Goal: Book appointment/travel/reservation

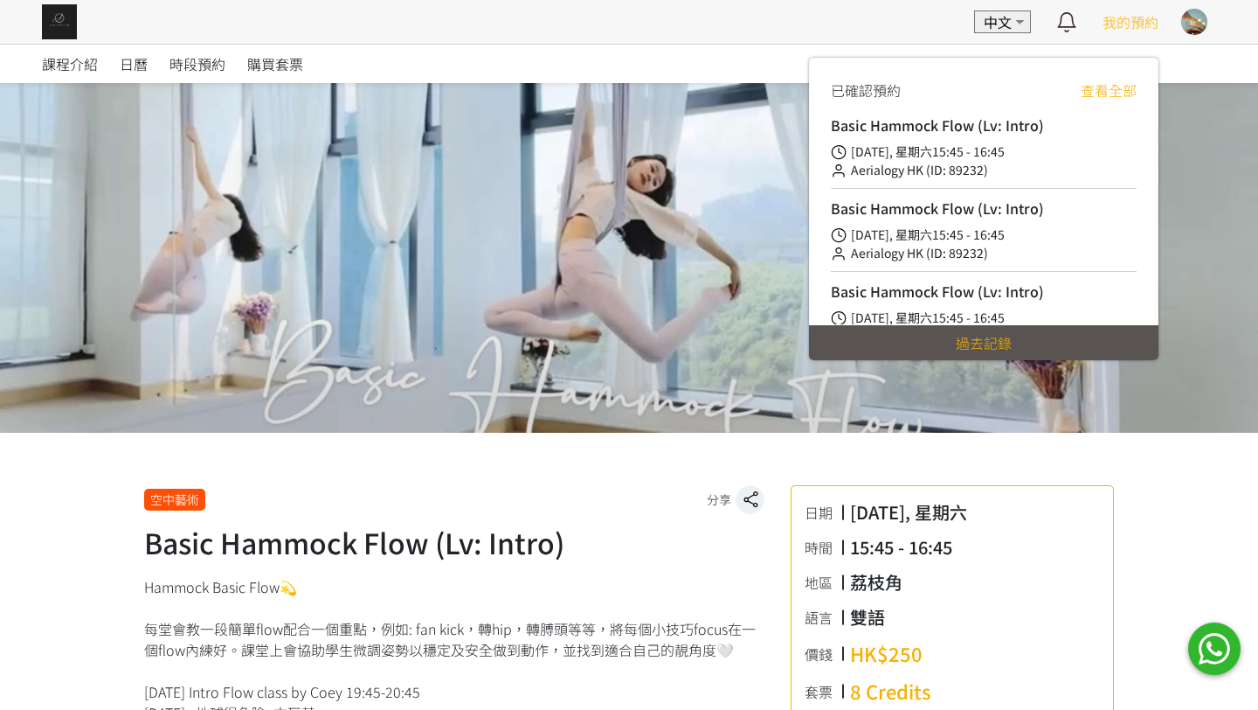
click at [1131, 28] on span "我的預約" at bounding box center [1131, 21] width 56 height 21
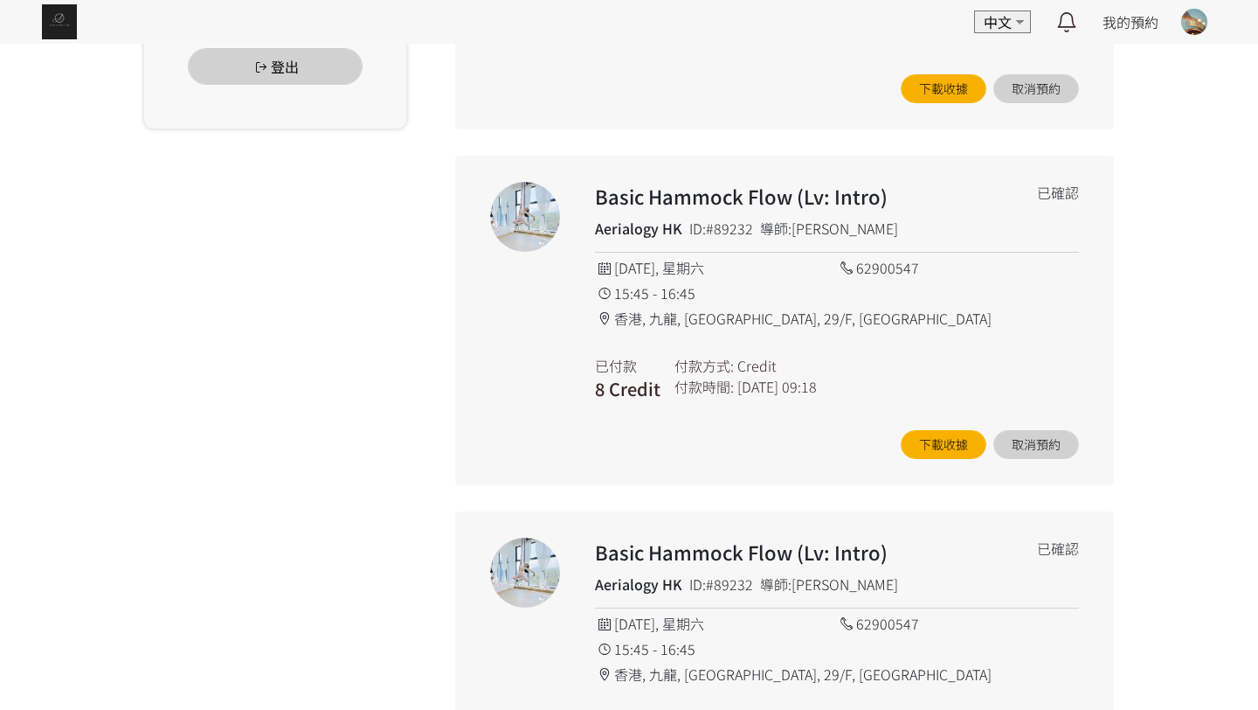
scroll to position [713, 0]
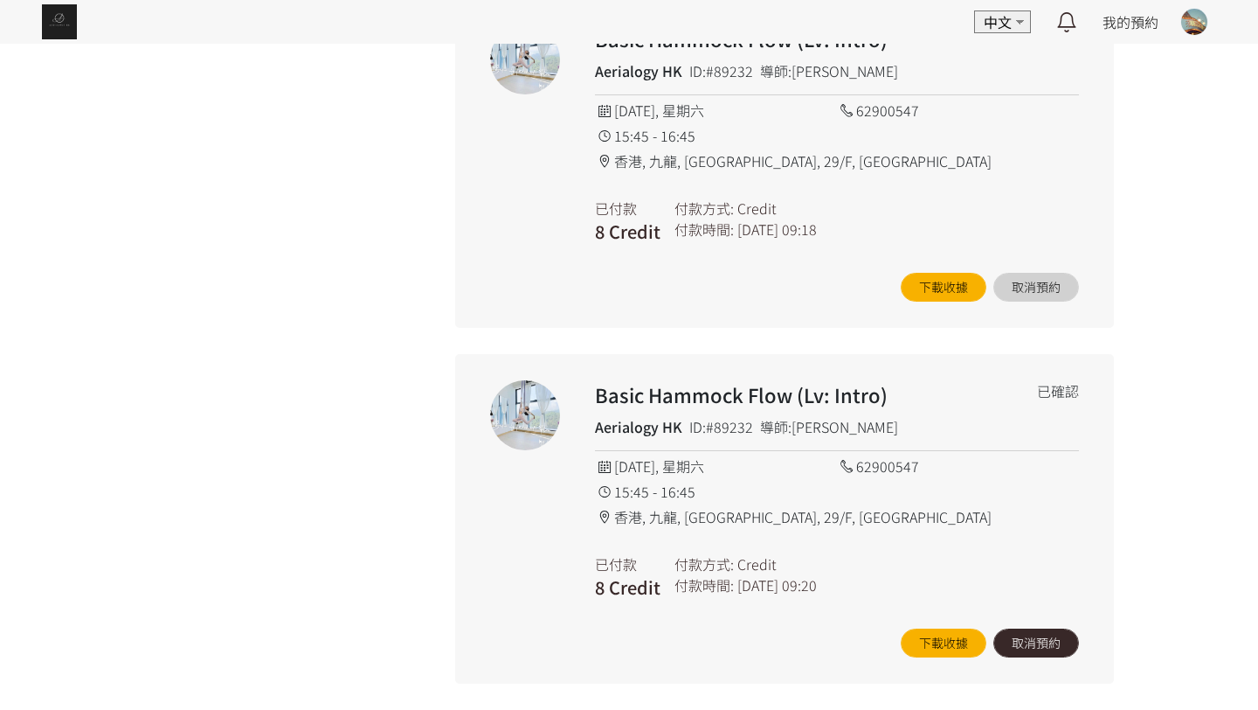
click at [1022, 647] on button "取消預約" at bounding box center [1037, 642] width 86 height 29
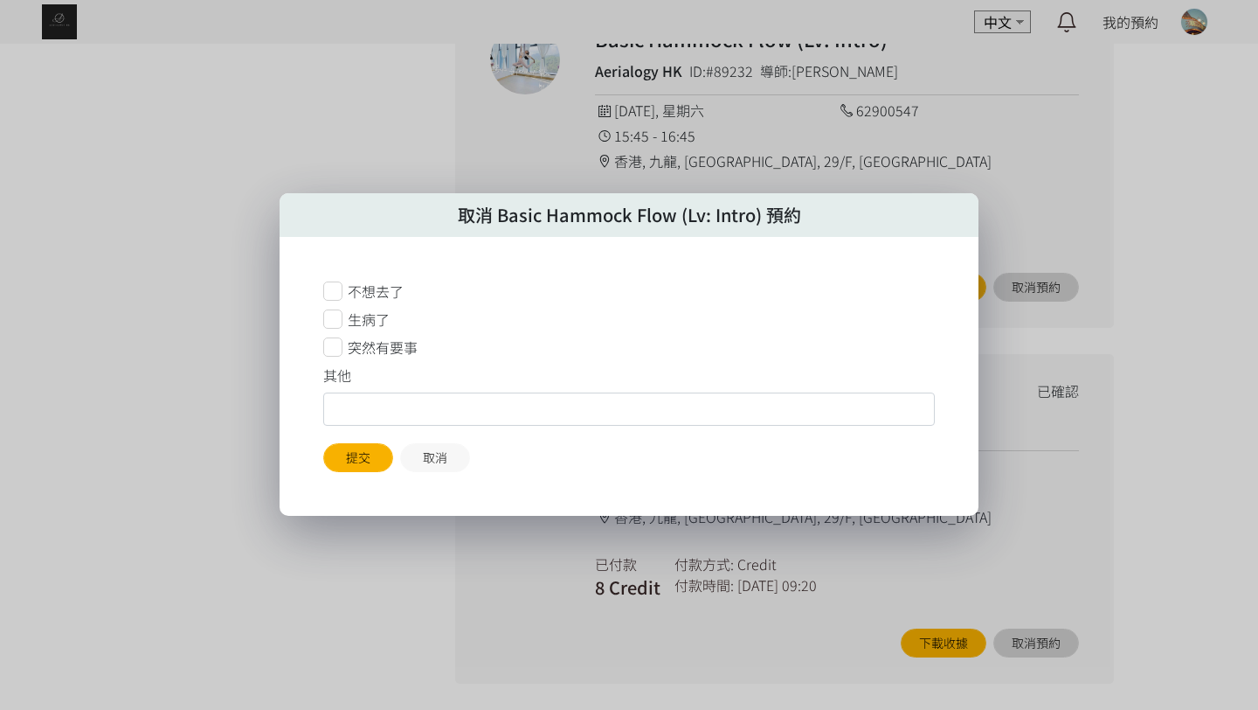
click at [340, 340] on icon at bounding box center [332, 346] width 19 height 19
click at [383, 465] on button "提交" at bounding box center [358, 457] width 70 height 29
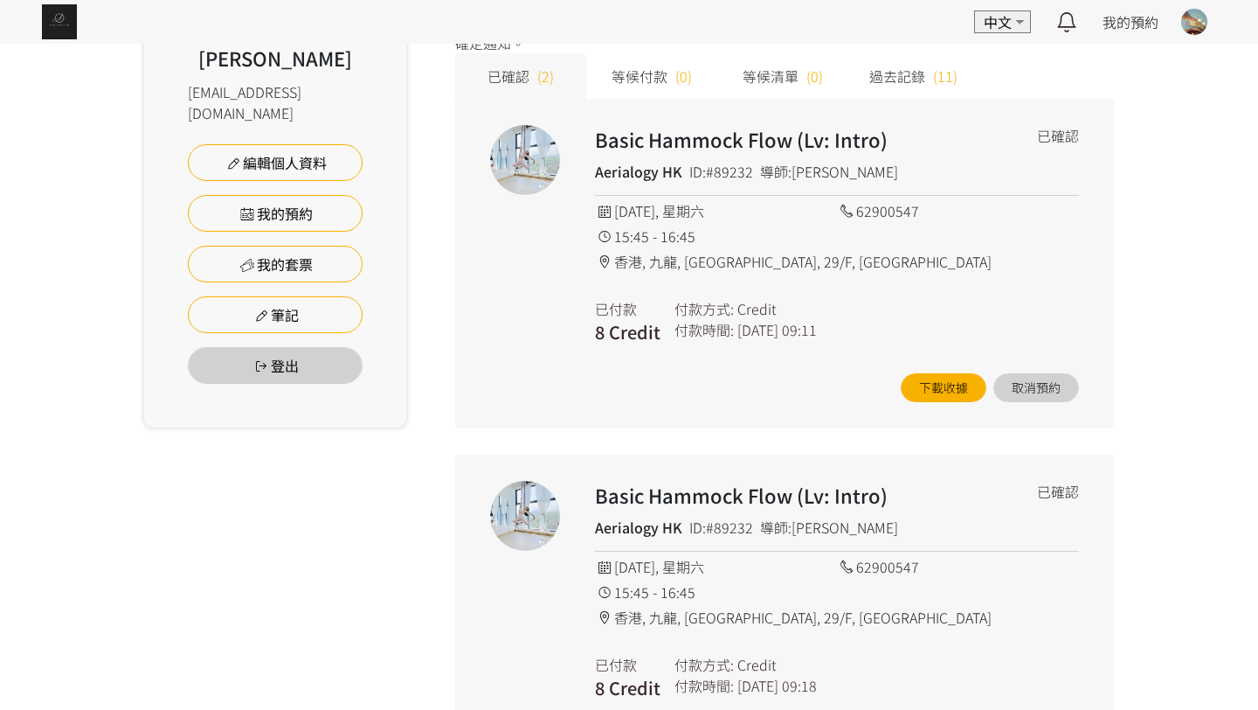
scroll to position [259, 0]
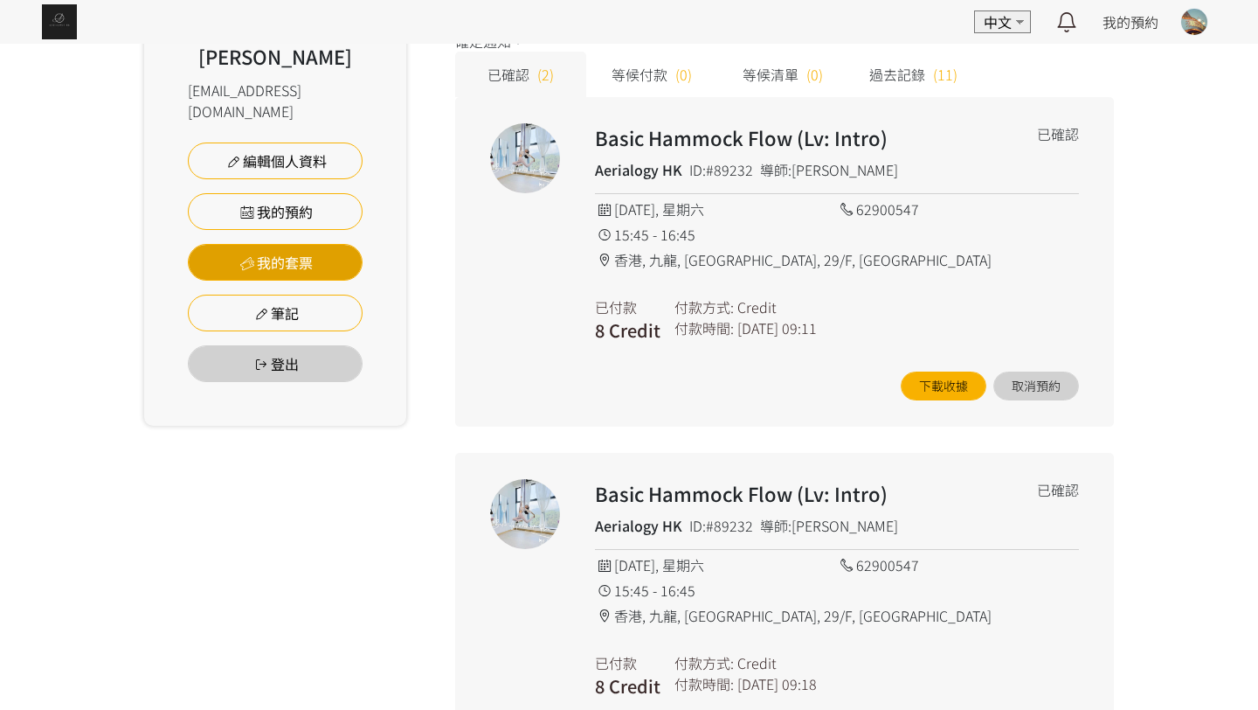
click at [314, 244] on link "我的套票" at bounding box center [275, 262] width 175 height 37
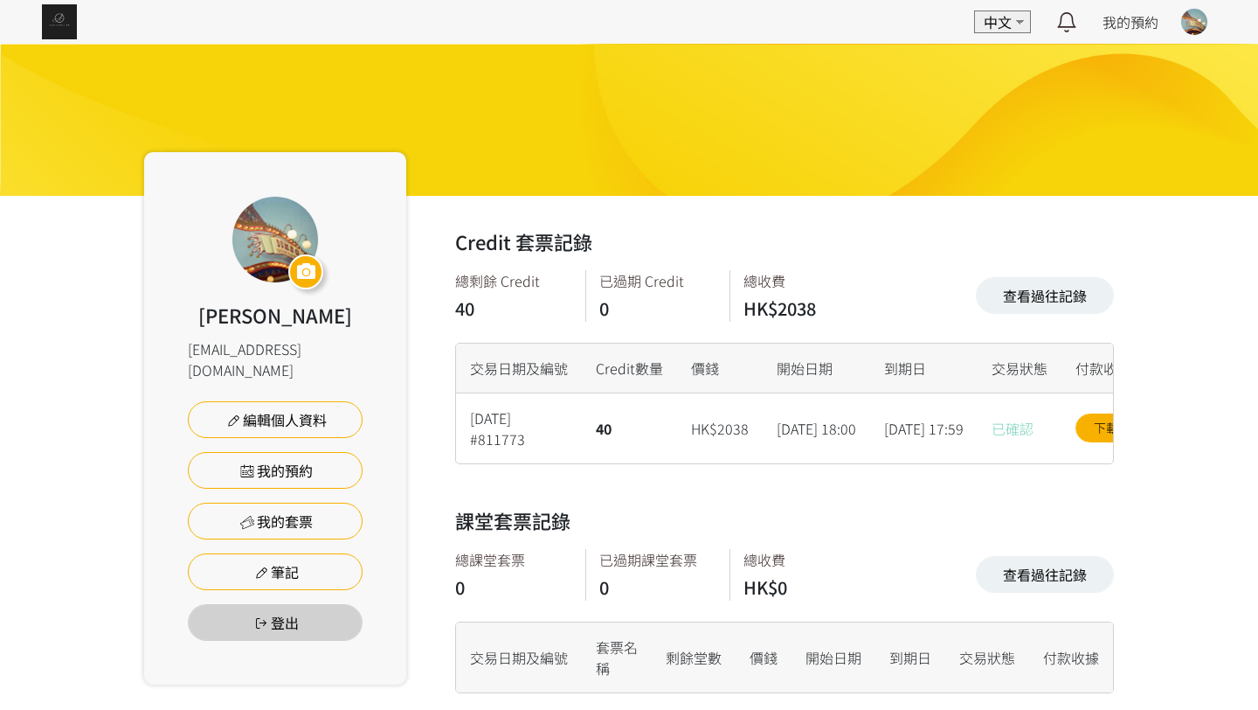
scroll to position [25, 0]
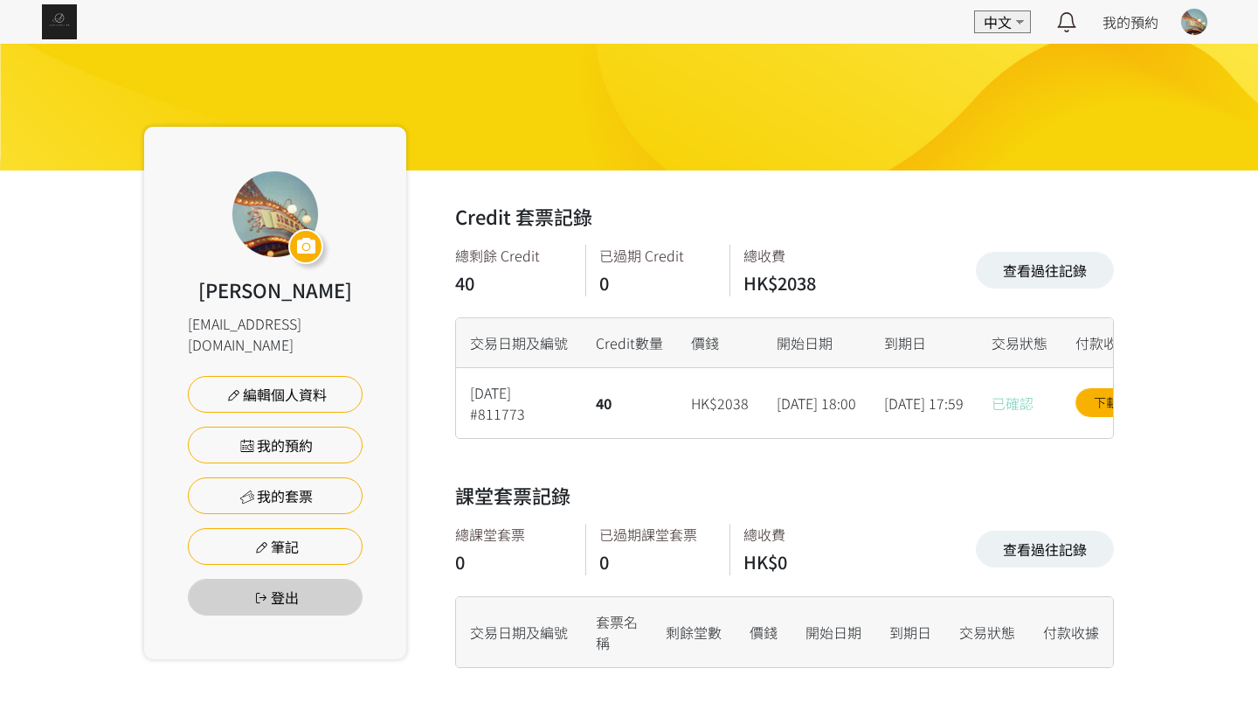
click at [55, 18] on img at bounding box center [59, 21] width 35 height 35
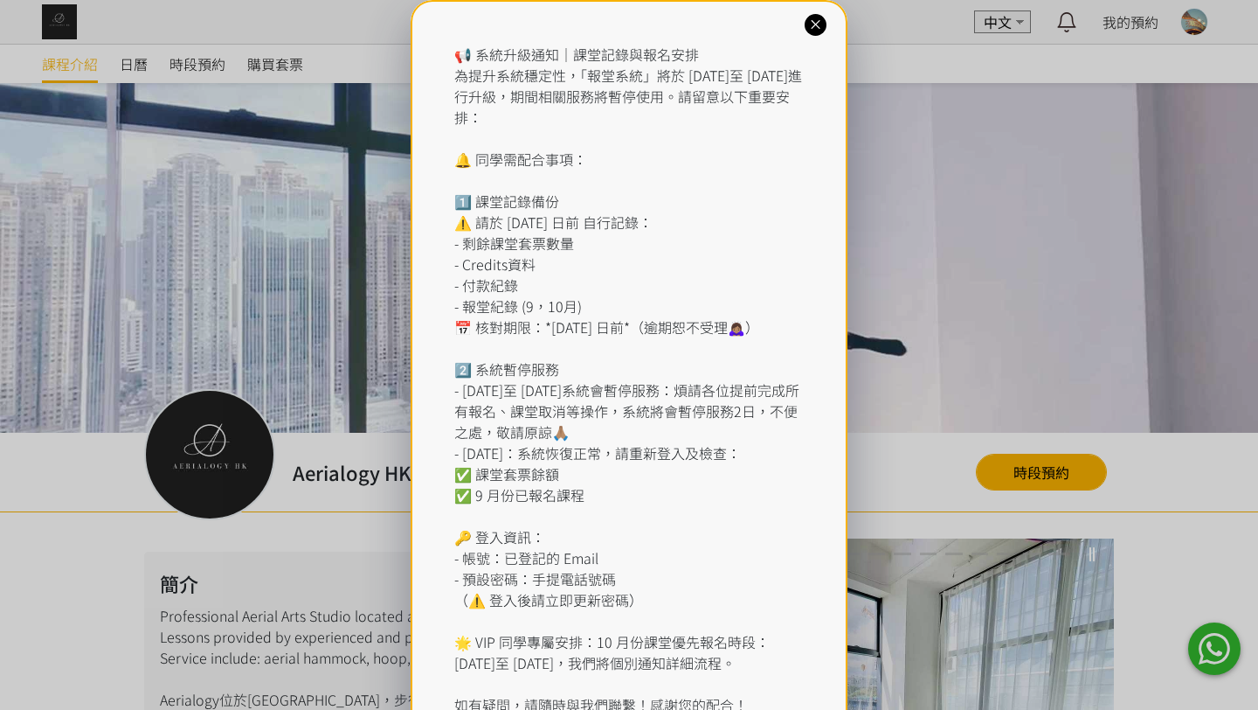
click at [821, 27] on icon at bounding box center [815, 25] width 17 height 17
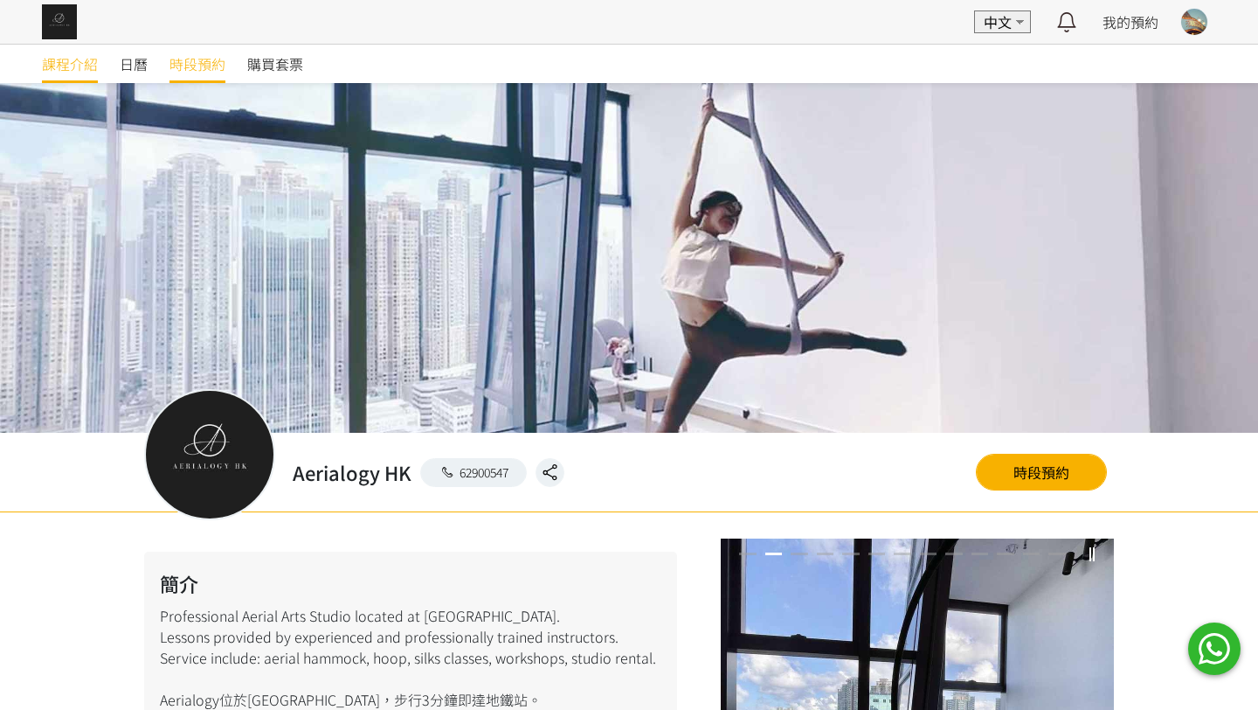
click at [188, 63] on span "時段預約" at bounding box center [198, 63] width 56 height 21
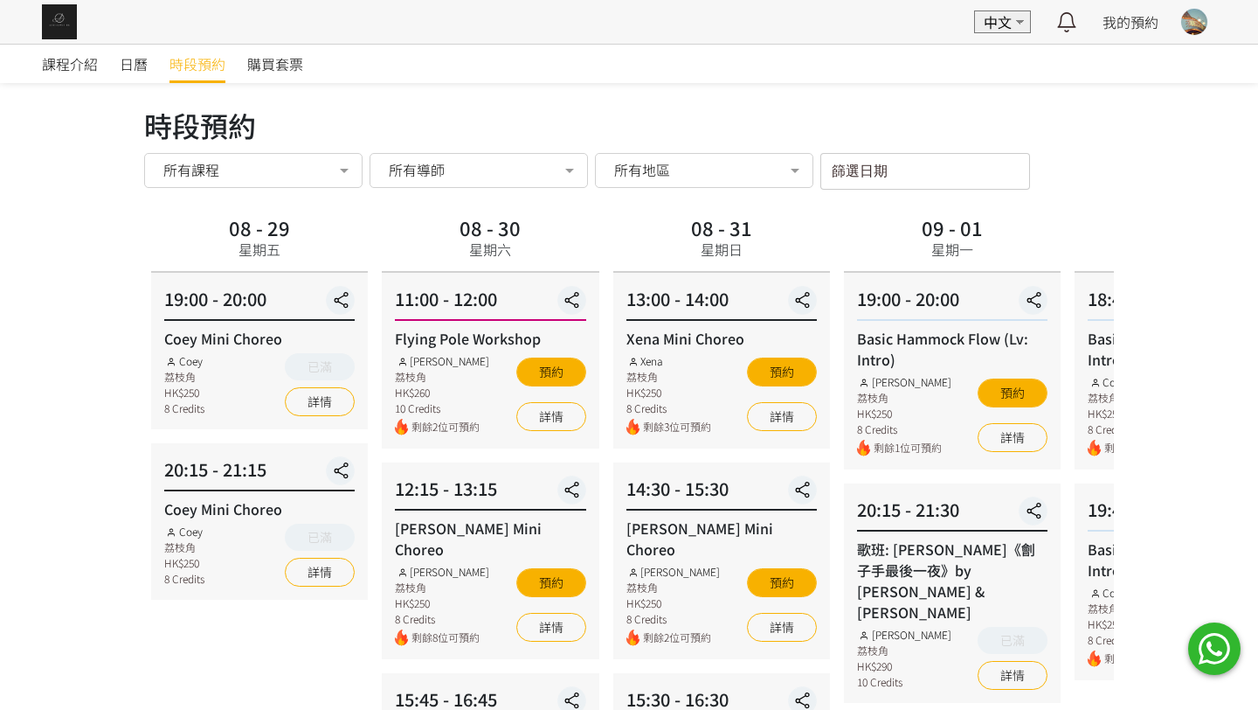
click at [915, 245] on div "09 - 01 星期一" at bounding box center [952, 239] width 75 height 56
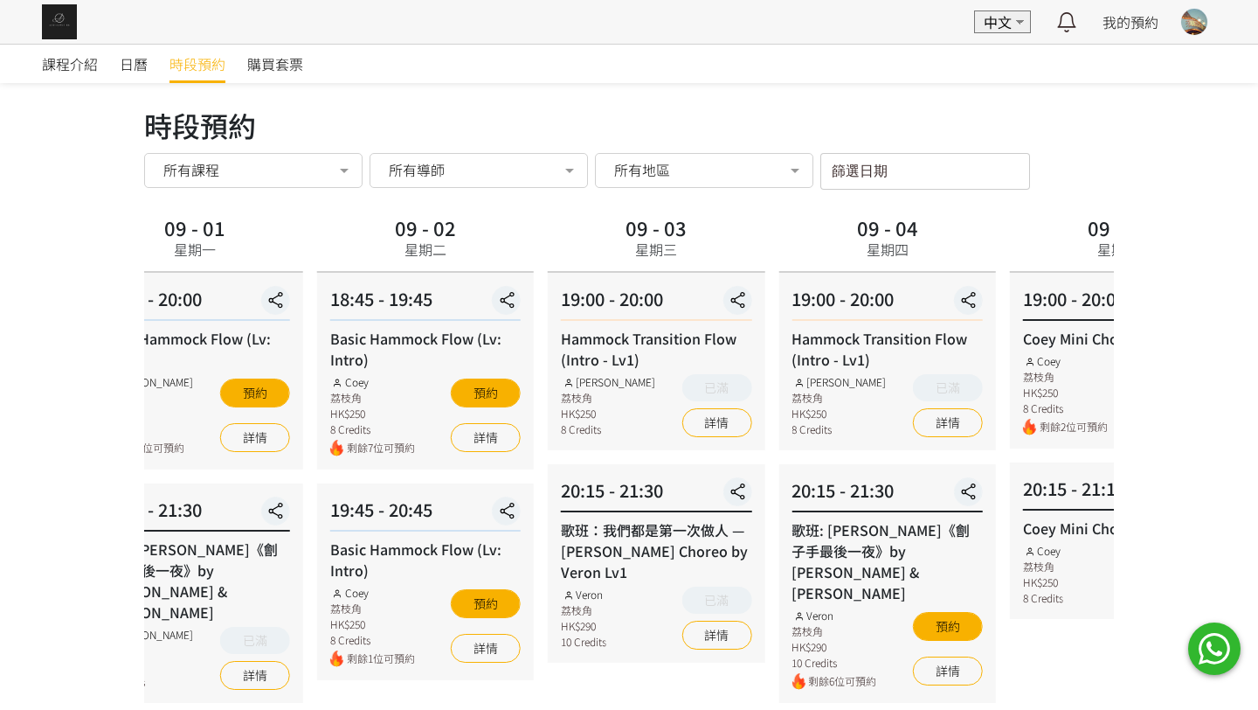
click at [548, 262] on div "09 - 03 星期三" at bounding box center [656, 242] width 217 height 62
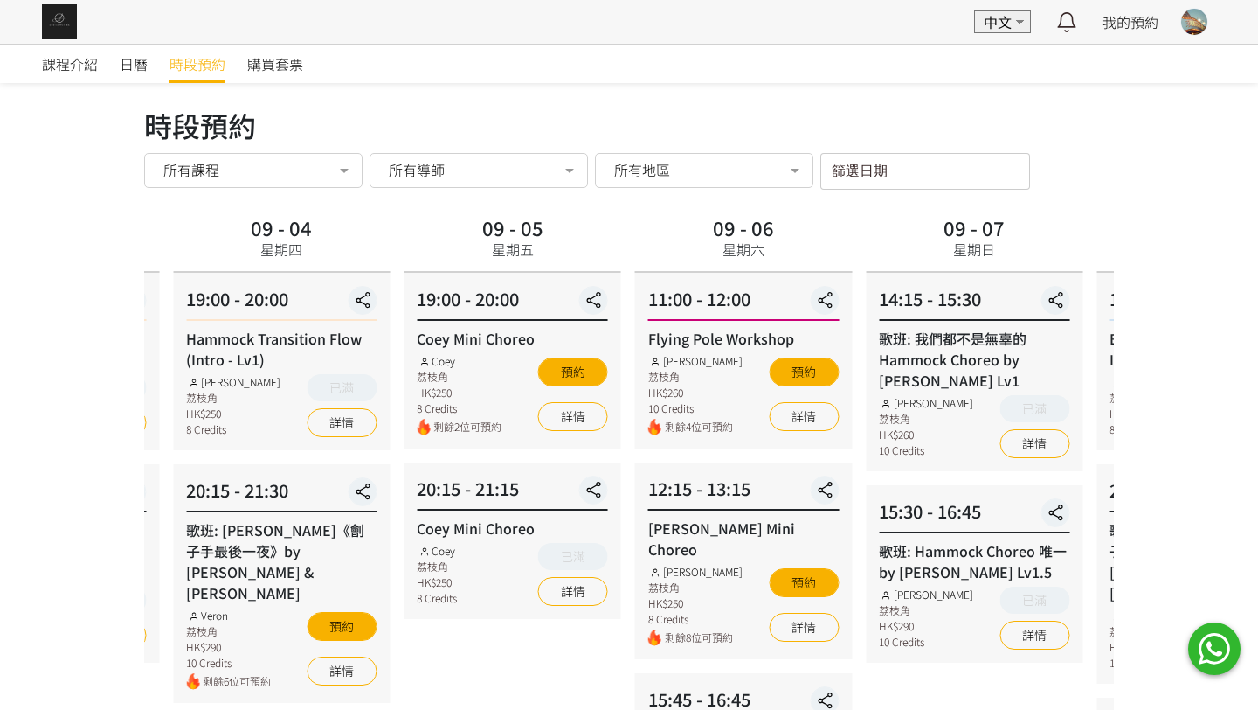
click at [485, 248] on div "09 - 05 星期五" at bounding box center [512, 239] width 75 height 56
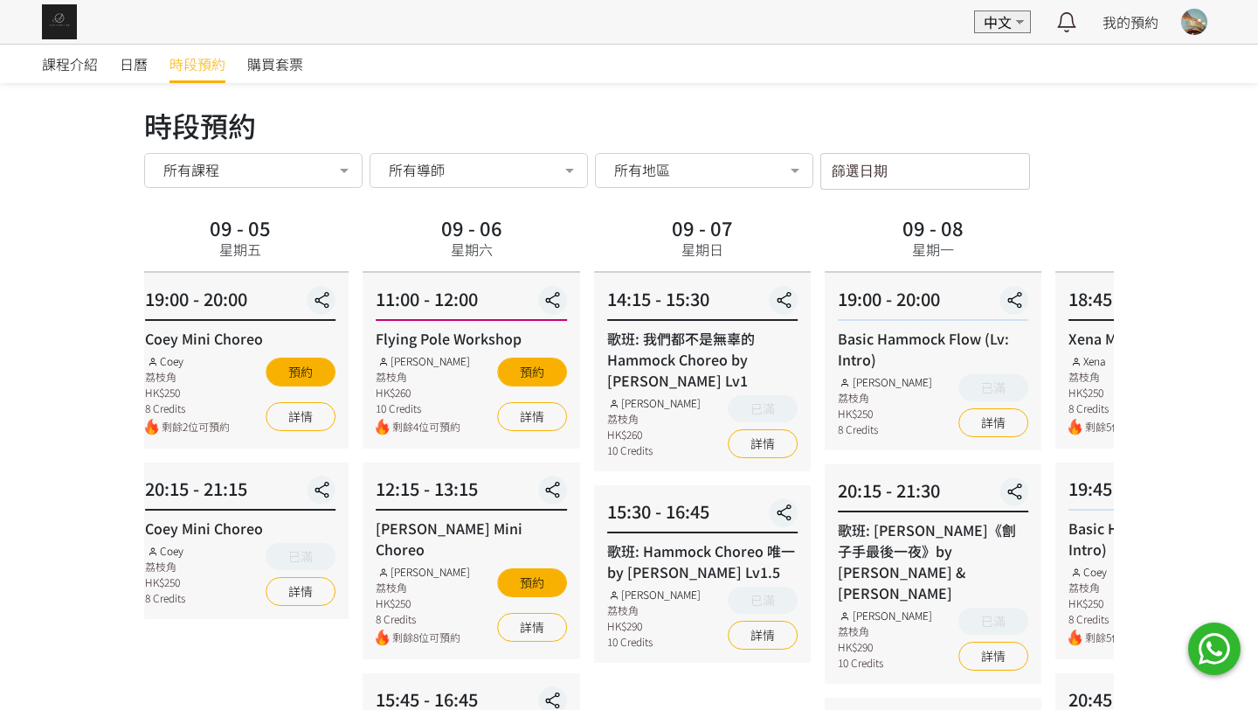
click at [598, 242] on div "09 - 07 星期日" at bounding box center [702, 242] width 217 height 62
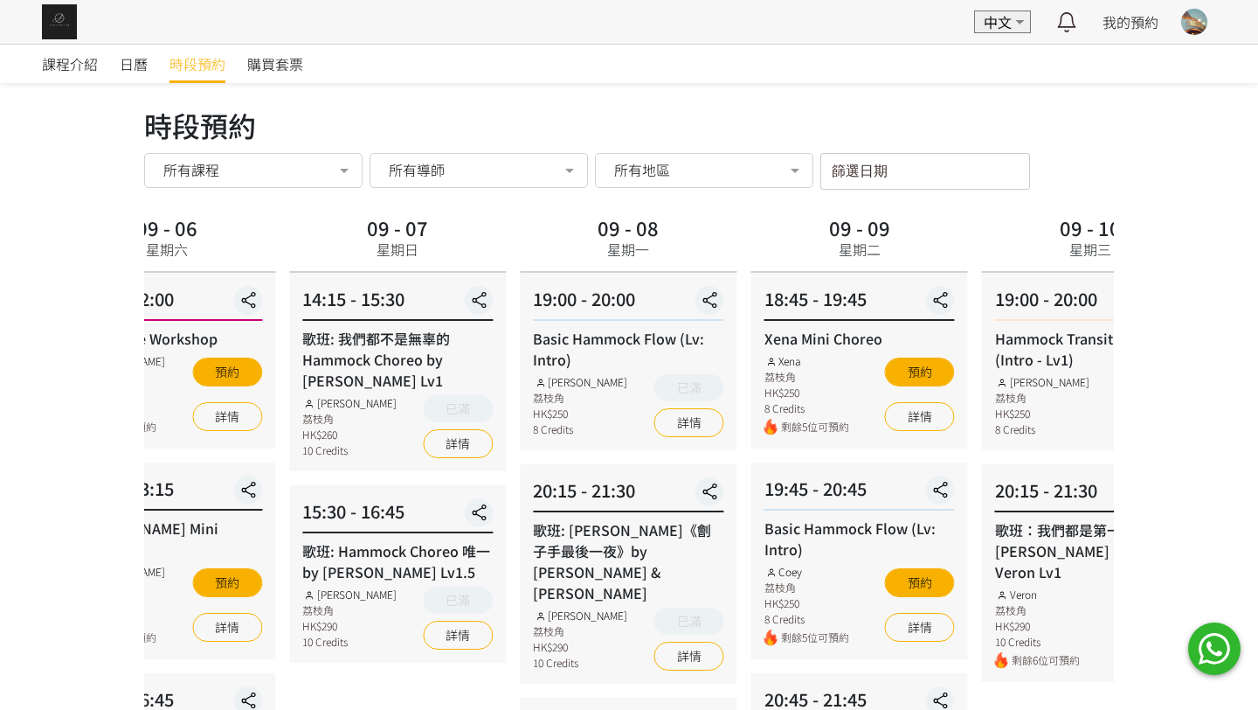
click at [77, 247] on div "課程介紹 日曆 時段預約 購買套票 時段預約 時段預約 所有課程 所有課程 Coey Mini Choreo Flying Pole Workshop Jes…" at bounding box center [629, 611] width 1258 height 1135
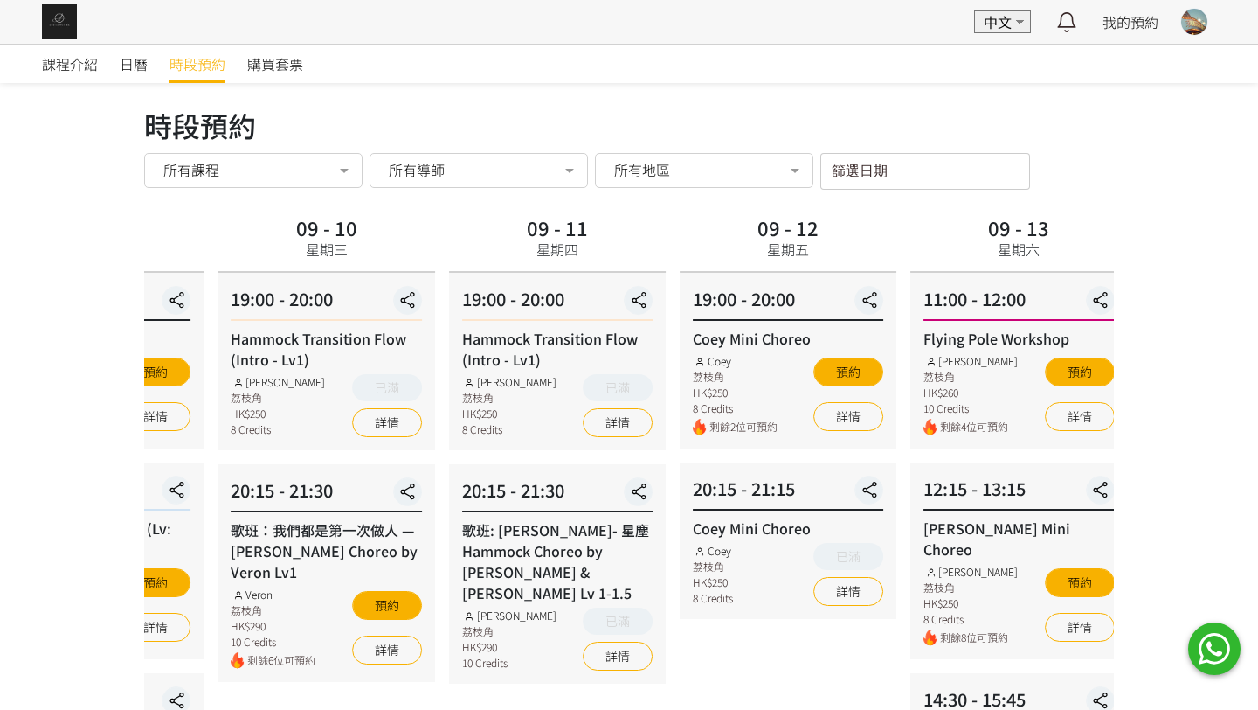
click at [522, 263] on div "09 - 11 星期四" at bounding box center [557, 239] width 75 height 56
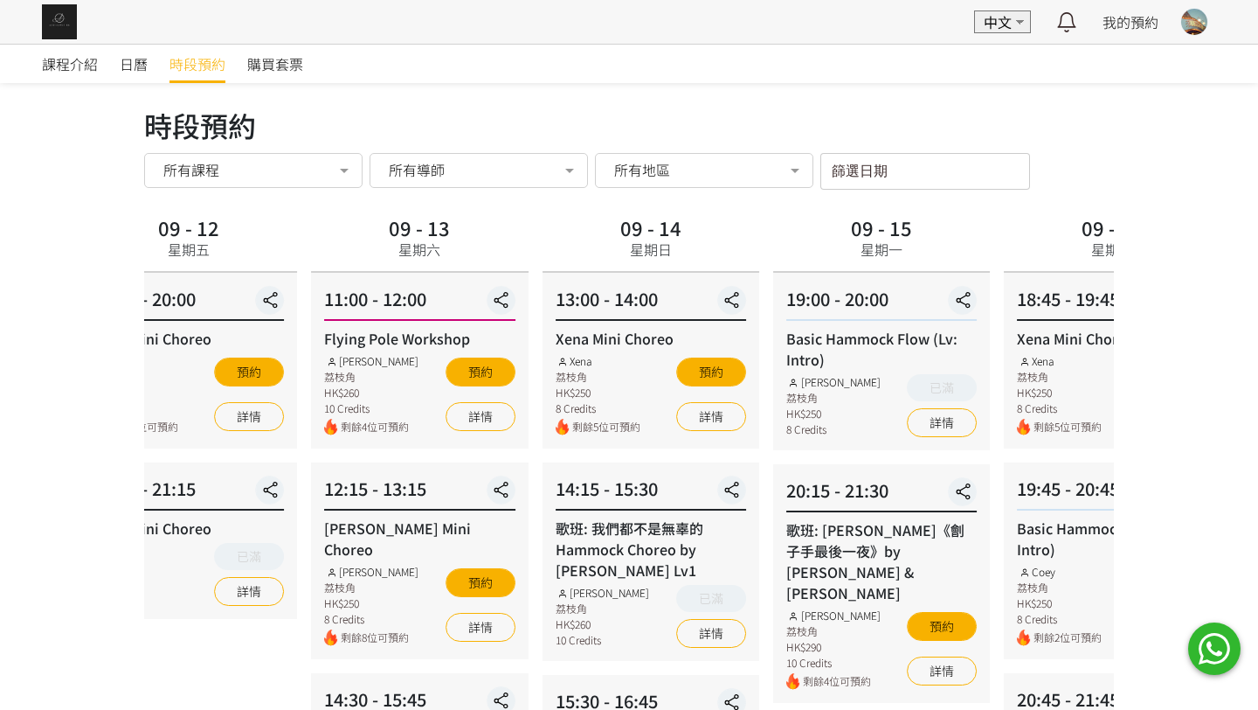
click at [559, 213] on div "09 - 14 星期日" at bounding box center [651, 242] width 217 height 62
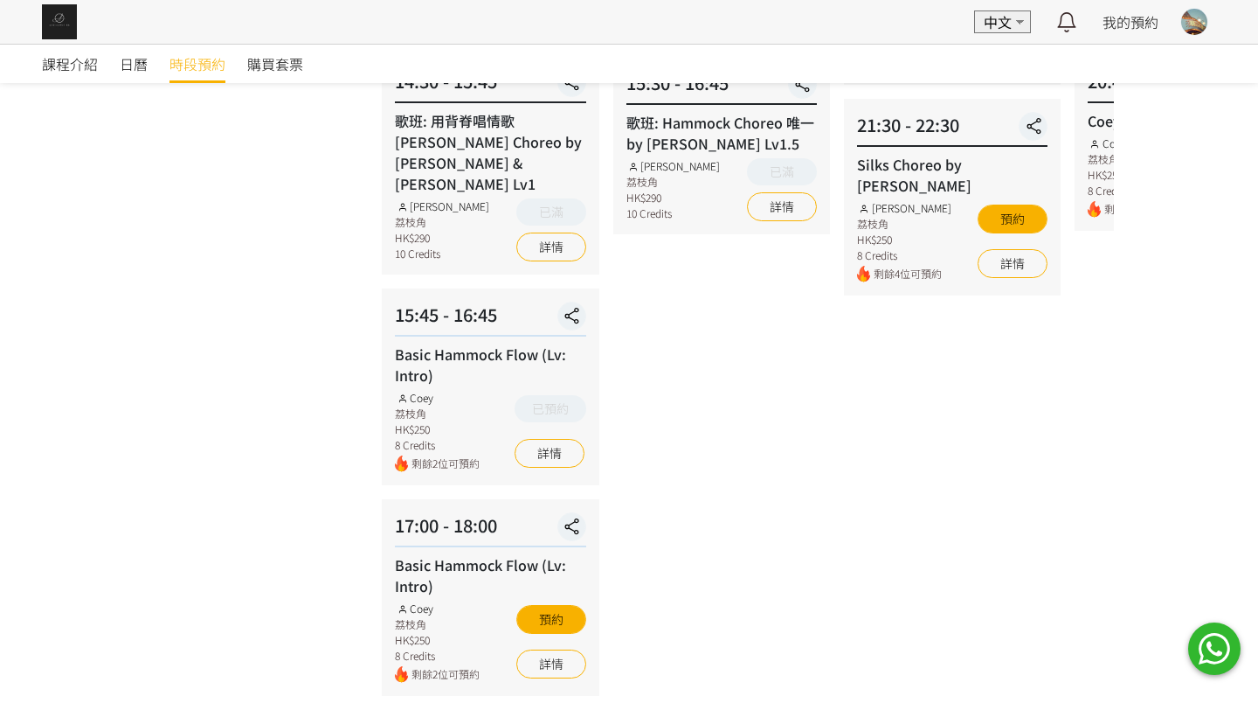
scroll to position [624, 0]
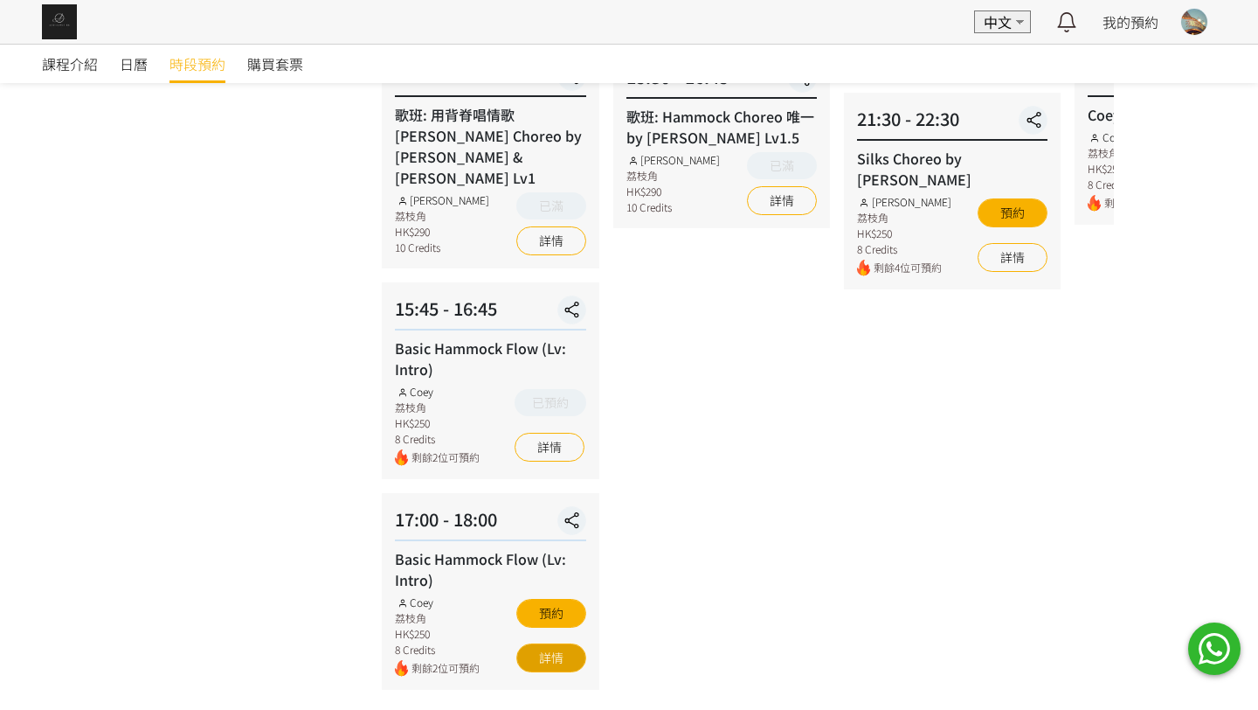
click at [544, 643] on link "詳情" at bounding box center [551, 657] width 70 height 29
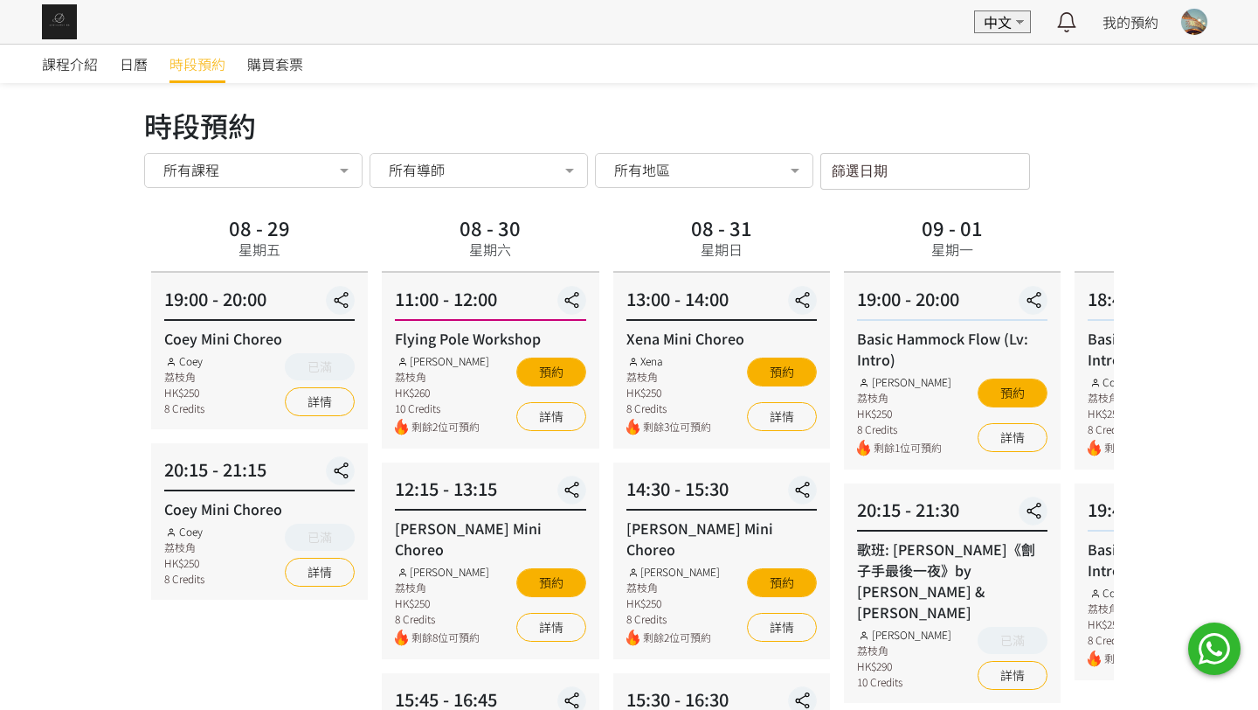
click at [271, 182] on div "所有課程" at bounding box center [253, 170] width 218 height 35
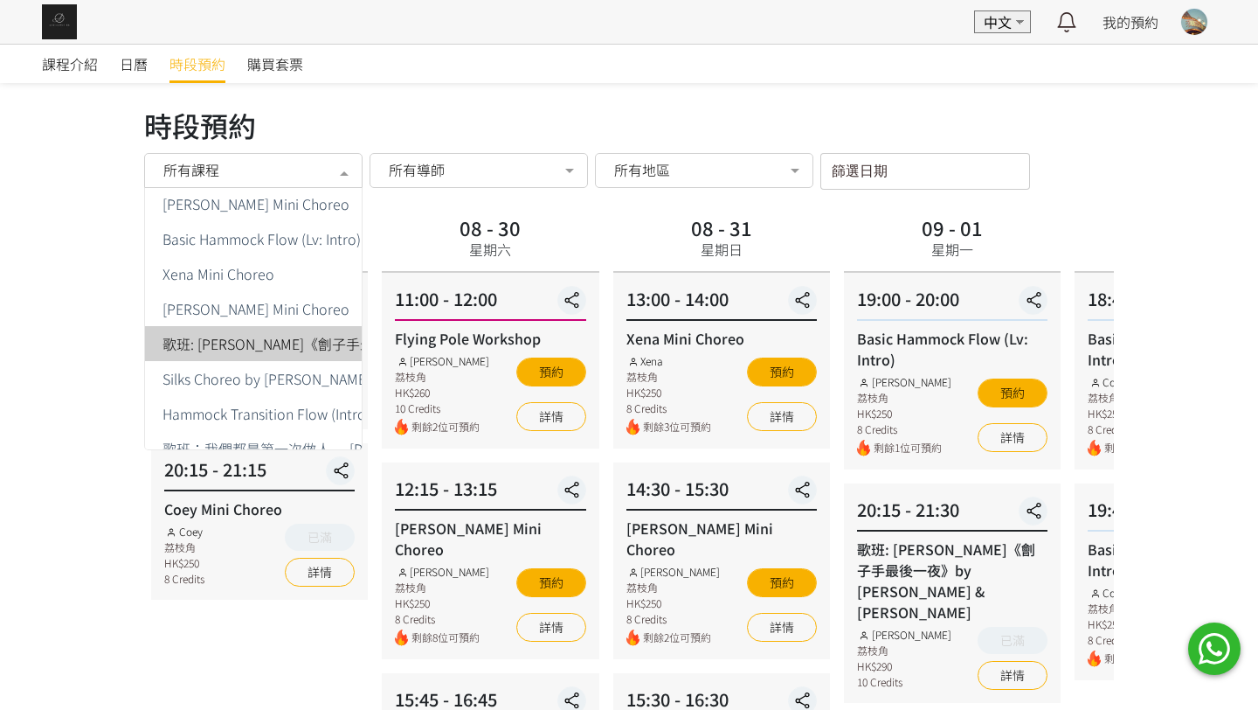
scroll to position [107, 0]
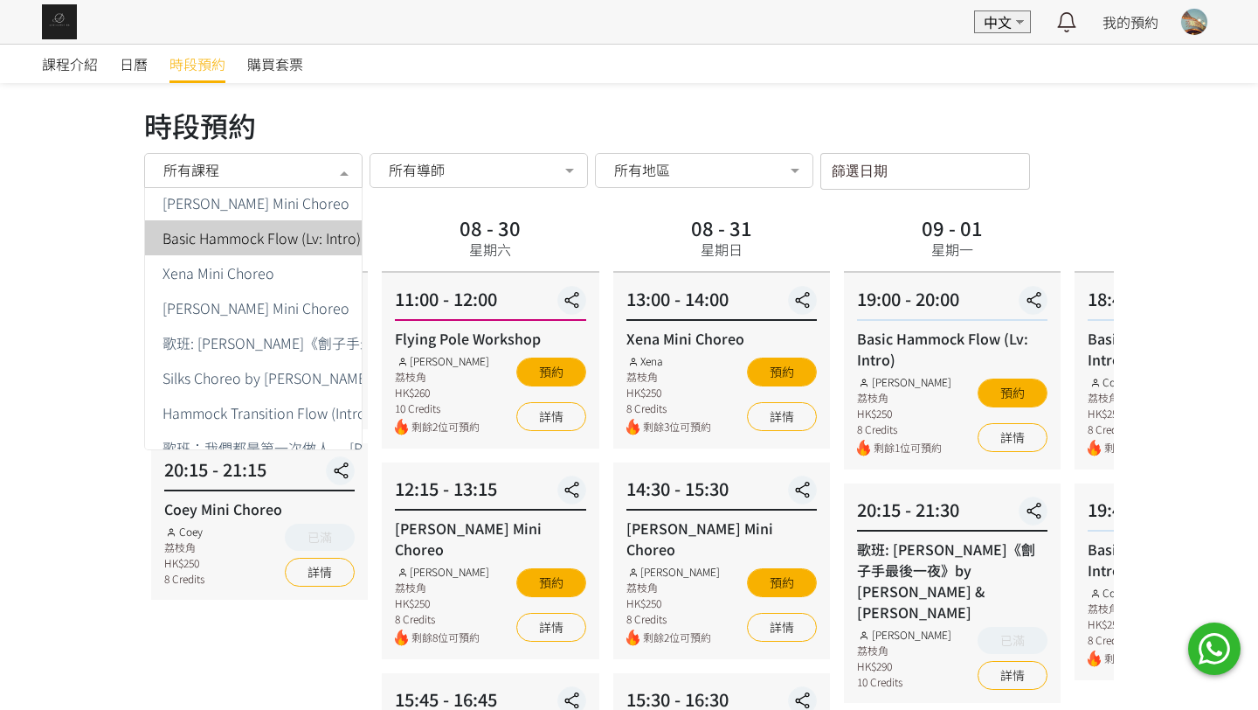
click at [279, 231] on span "Basic Hammock Flow (Lv: Intro)" at bounding box center [262, 238] width 198 height 14
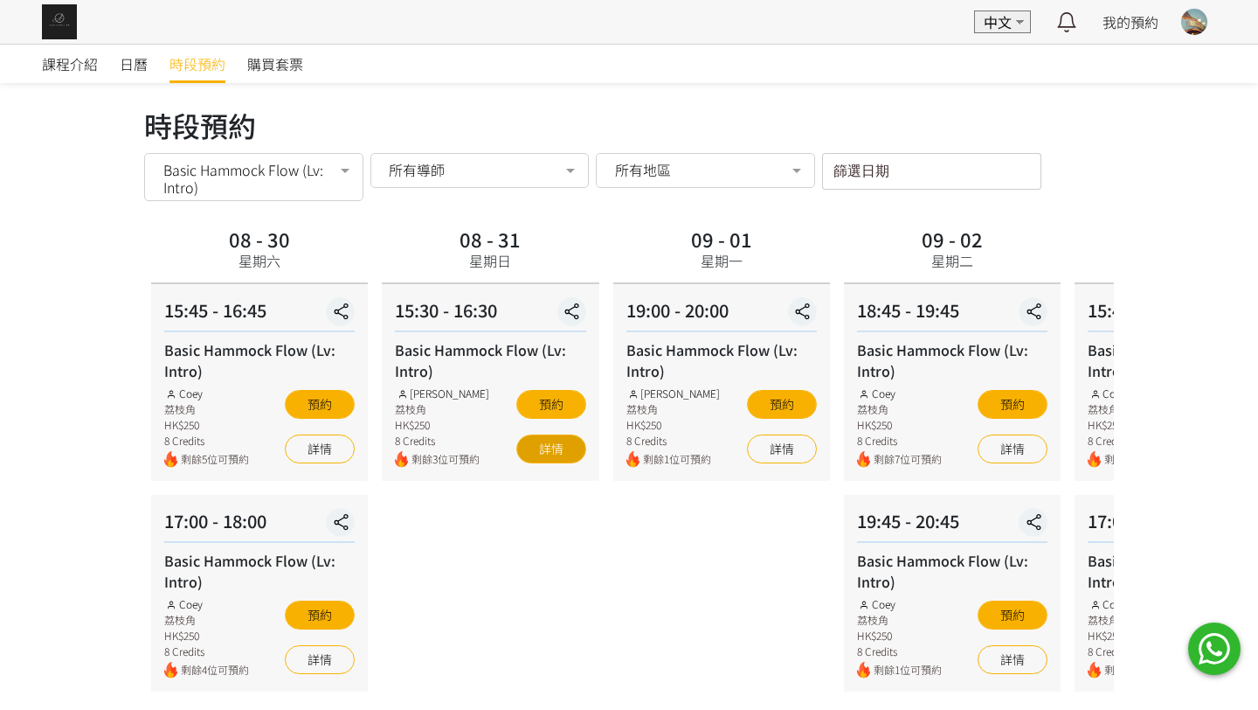
click at [575, 447] on link "詳情" at bounding box center [551, 448] width 70 height 29
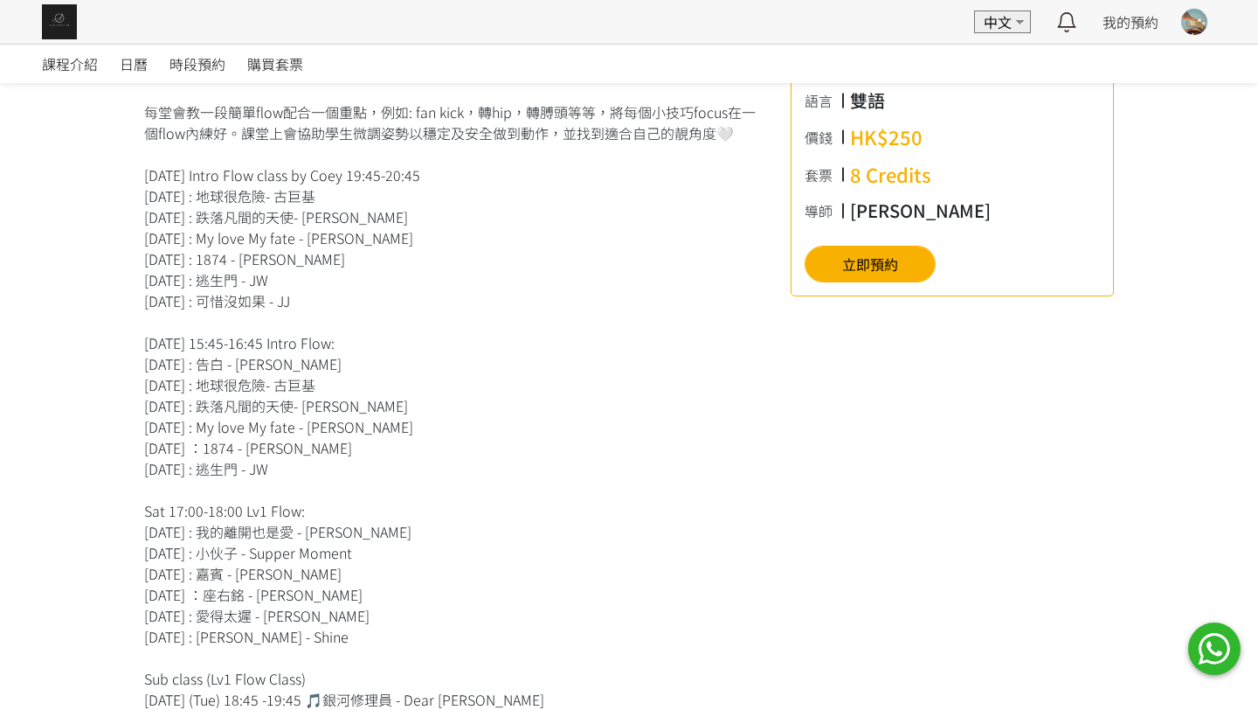
scroll to position [544, 0]
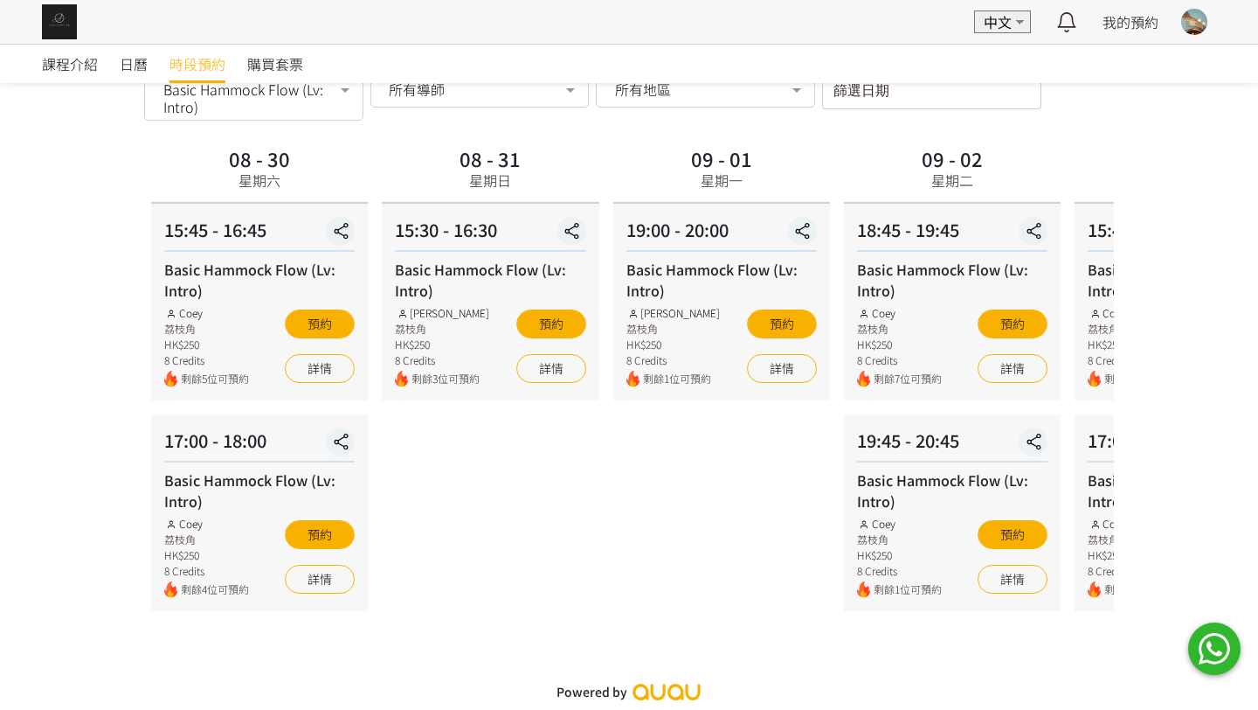
scroll to position [80, 0]
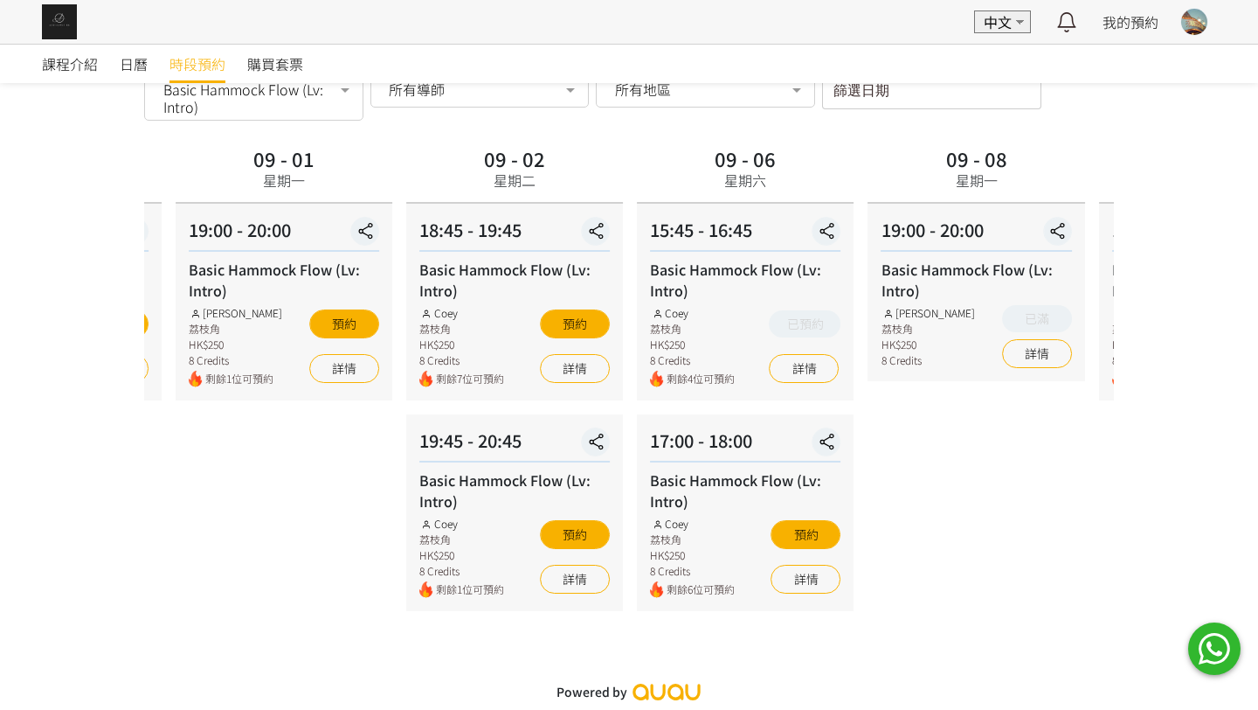
click at [558, 204] on div "09 - 02 星期二 18:45 - 19:45 Basic Hammock Flow (Lv: Intro) Coey 荔枝角 HK$250 8 Cred…" at bounding box center [514, 376] width 231 height 469
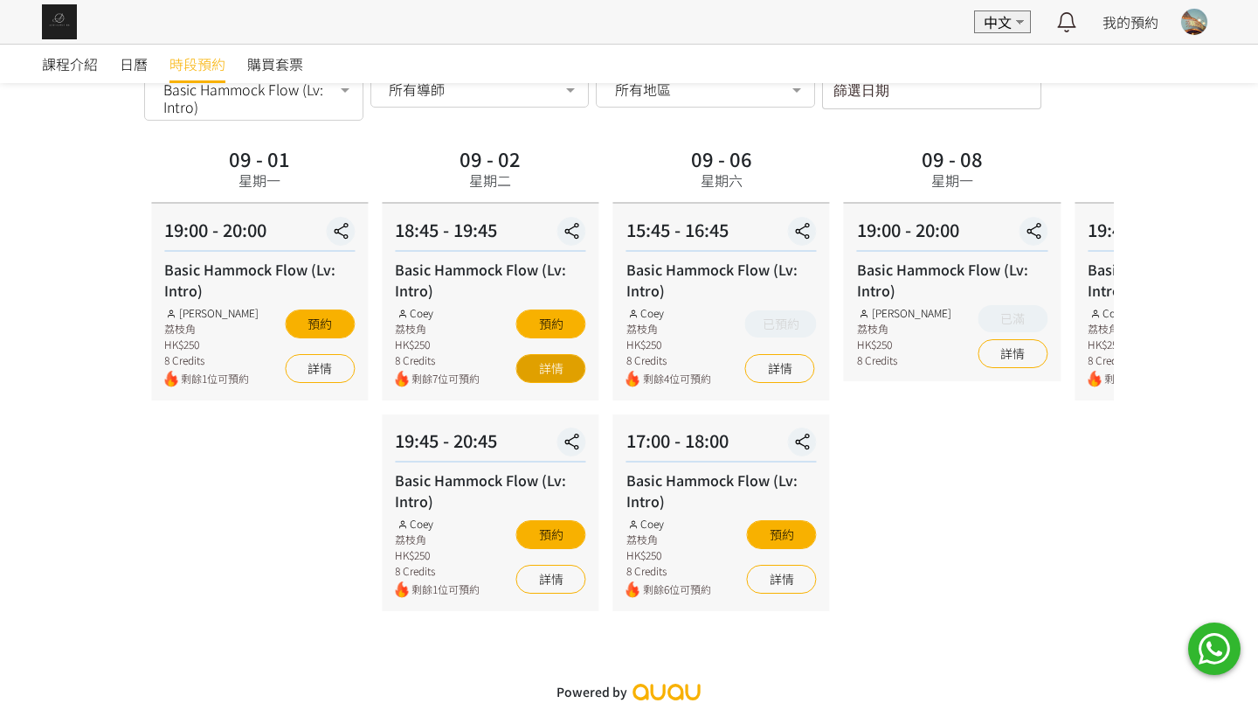
click at [555, 366] on link "詳情" at bounding box center [551, 368] width 70 height 29
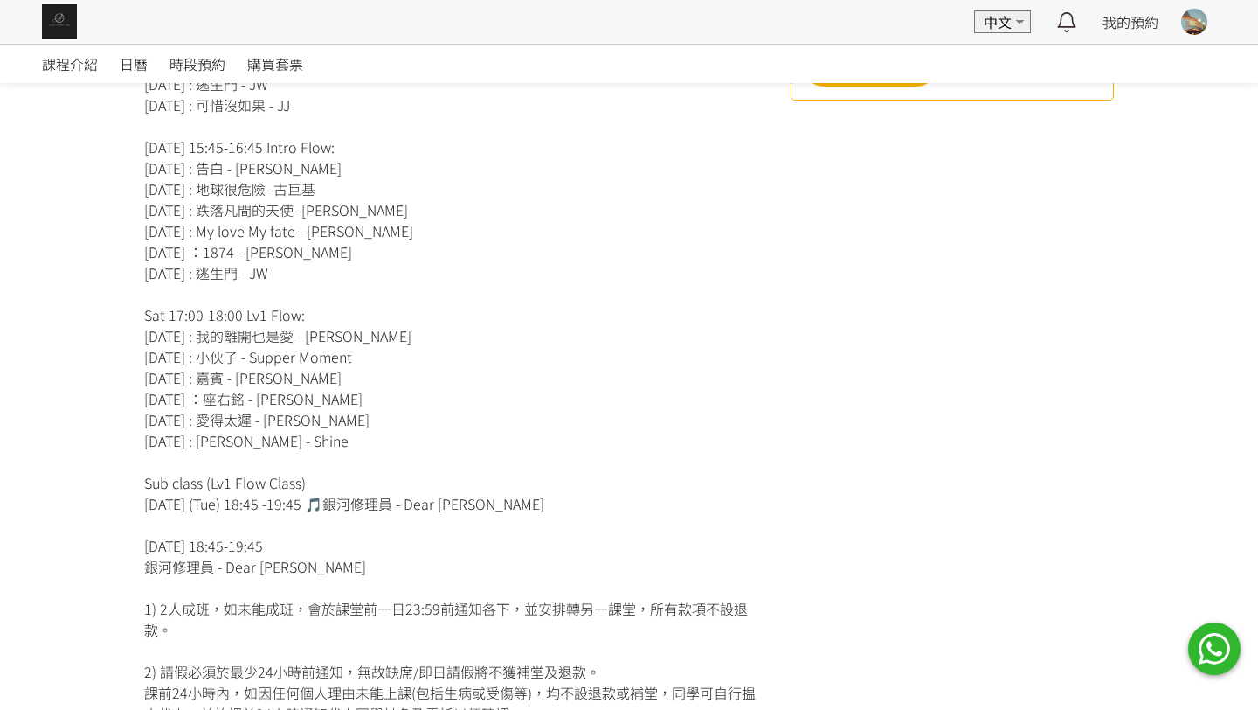
scroll to position [714, 0]
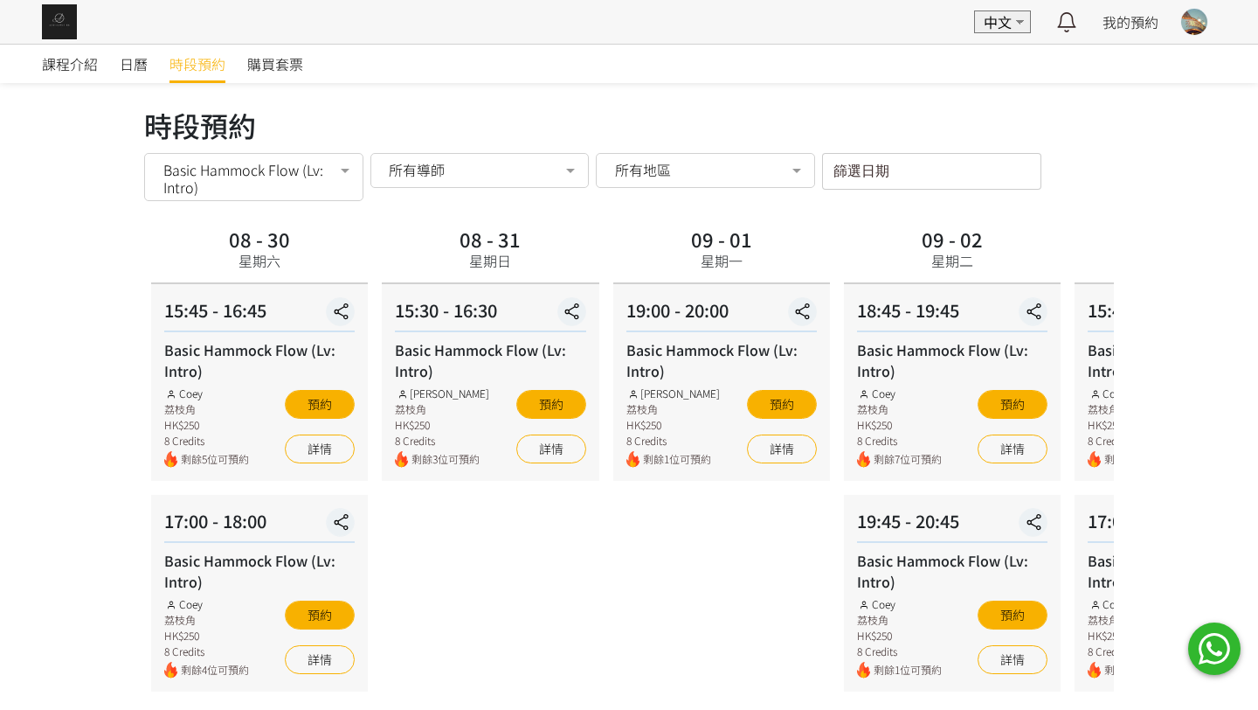
scroll to position [80, 0]
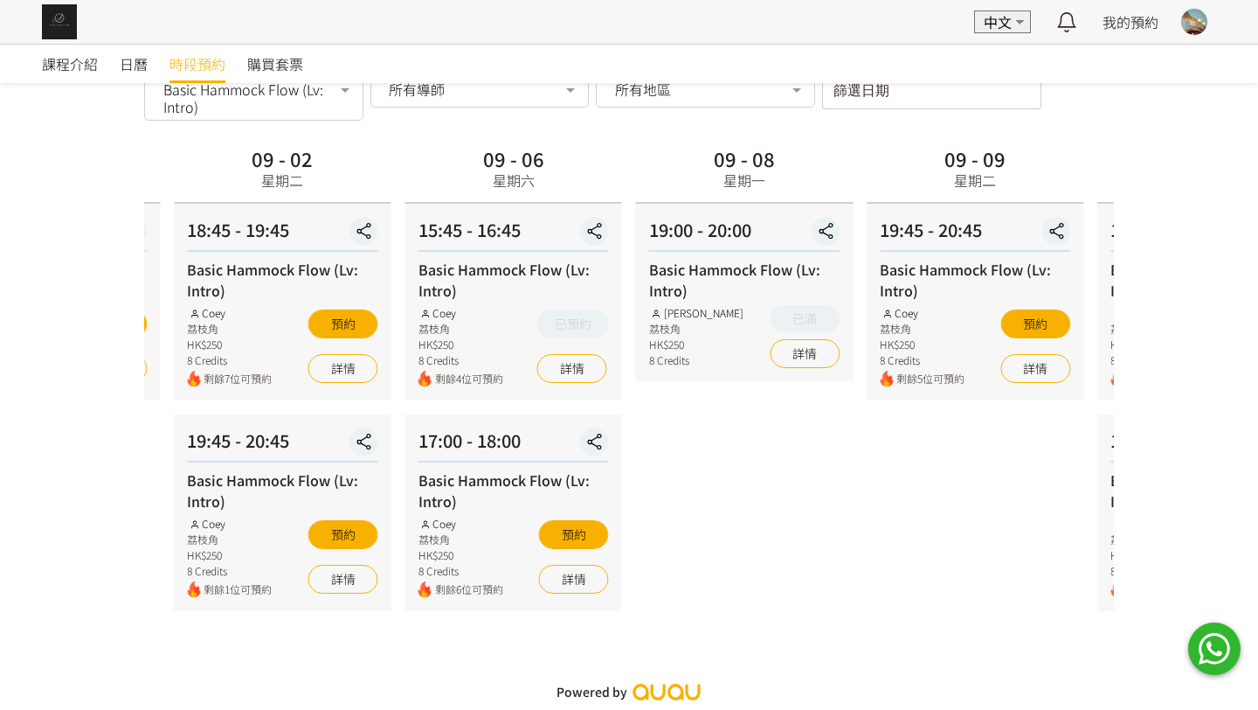
click at [254, 195] on div "09 - 02 星期二" at bounding box center [282, 170] width 75 height 56
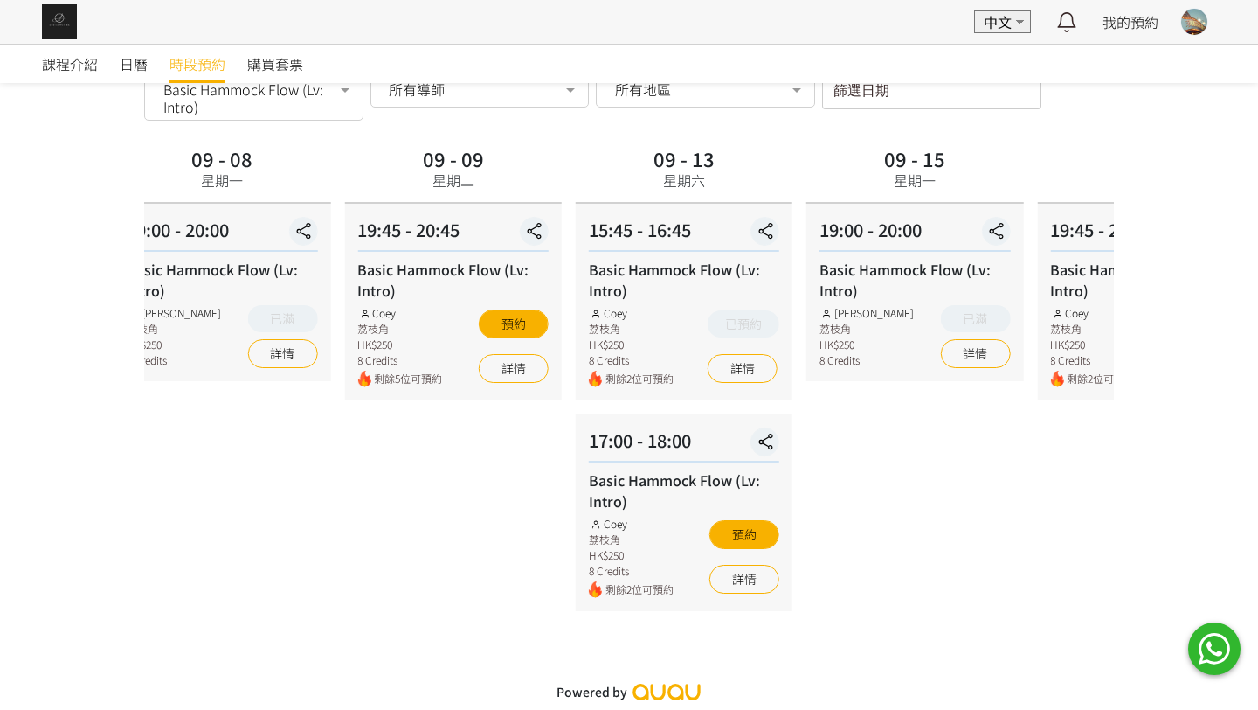
click at [402, 204] on div "09 - 09 星期二 19:45 - 20:45 Basic Hammock Flow (Lv: Intro) Coey 荔枝角 HK$250 8 Cred…" at bounding box center [452, 376] width 231 height 469
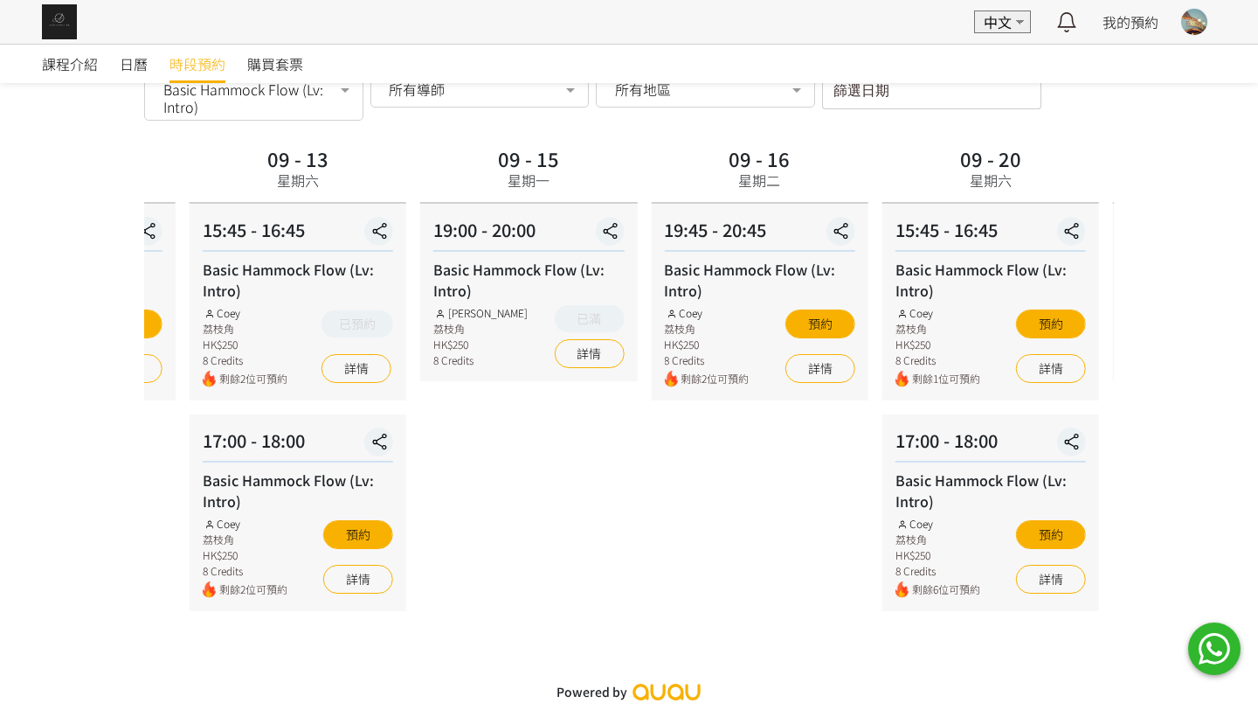
click at [406, 210] on div "09 - 13 星期六 15:45 - 16:45 Basic Hammock Flow (Lv: Intro) Coey 荔枝角 HK$250 8 Cred…" at bounding box center [298, 376] width 231 height 469
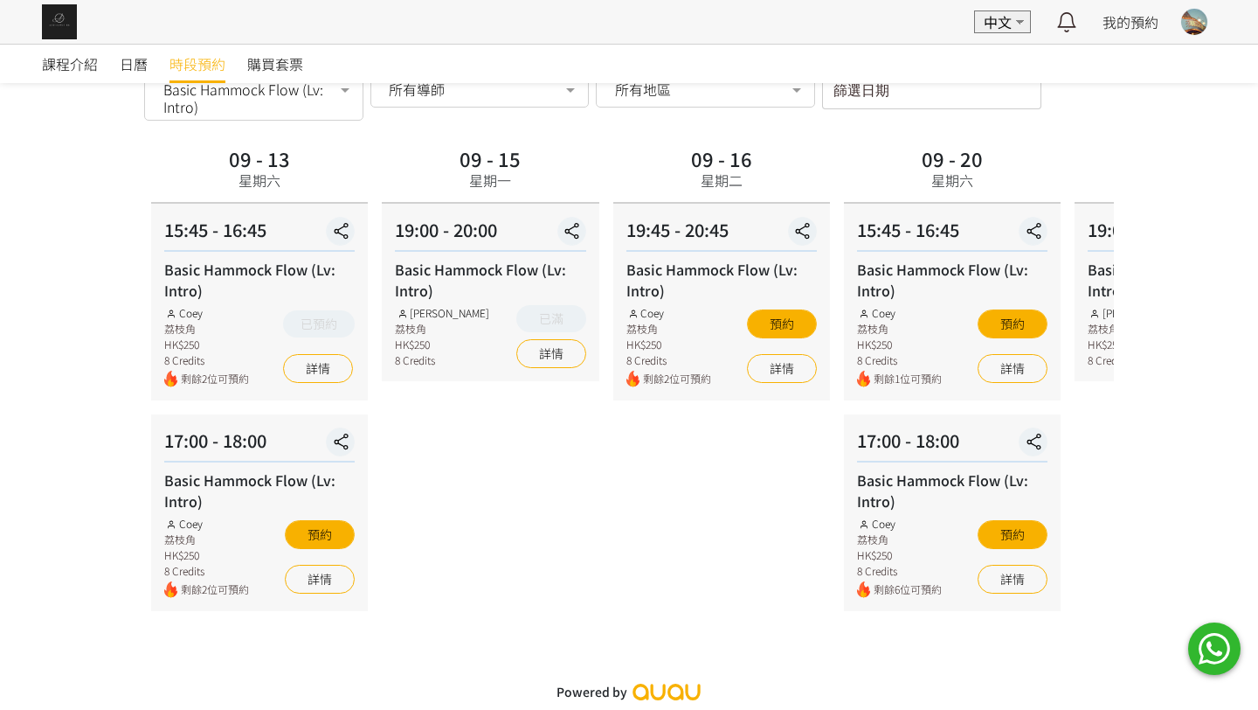
click at [684, 184] on div "09 - 16 星期二" at bounding box center [721, 170] width 75 height 56
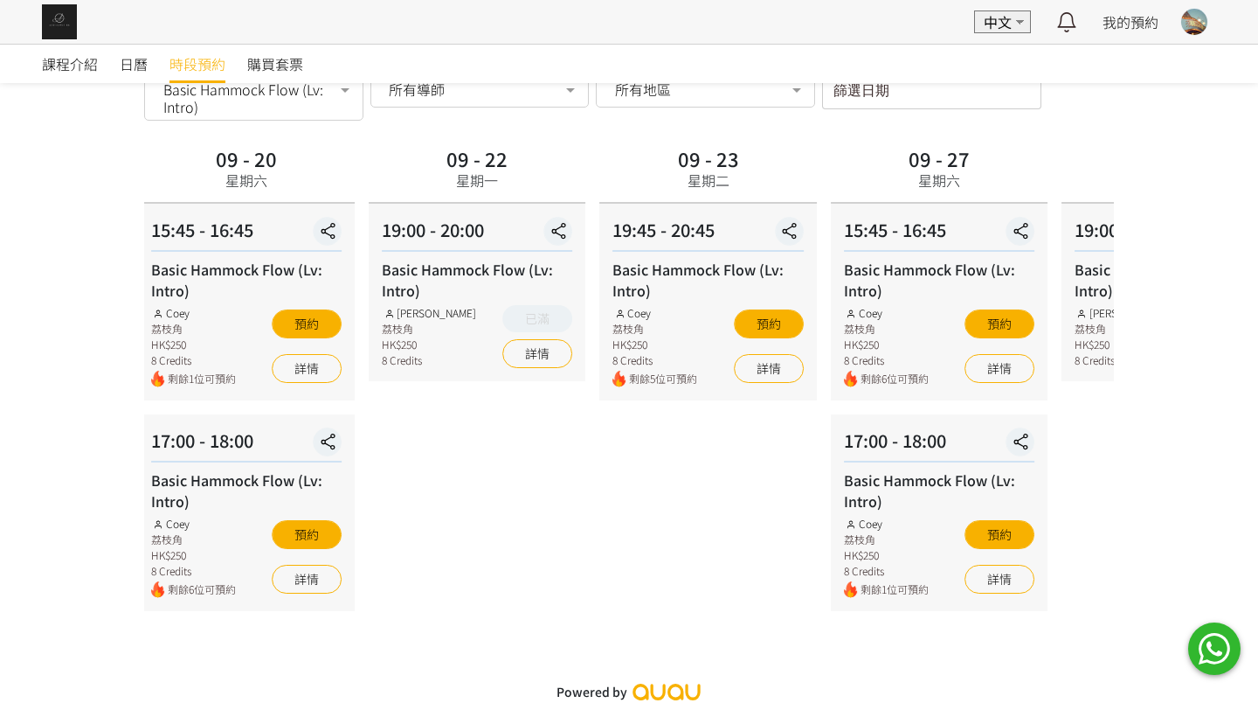
click at [301, 216] on div "09 - 20 星期六 15:45 - 16:45 Basic Hammock Flow (Lv: Intro) Coey 荔枝角 HK$250 8 Cred…" at bounding box center [246, 376] width 231 height 469
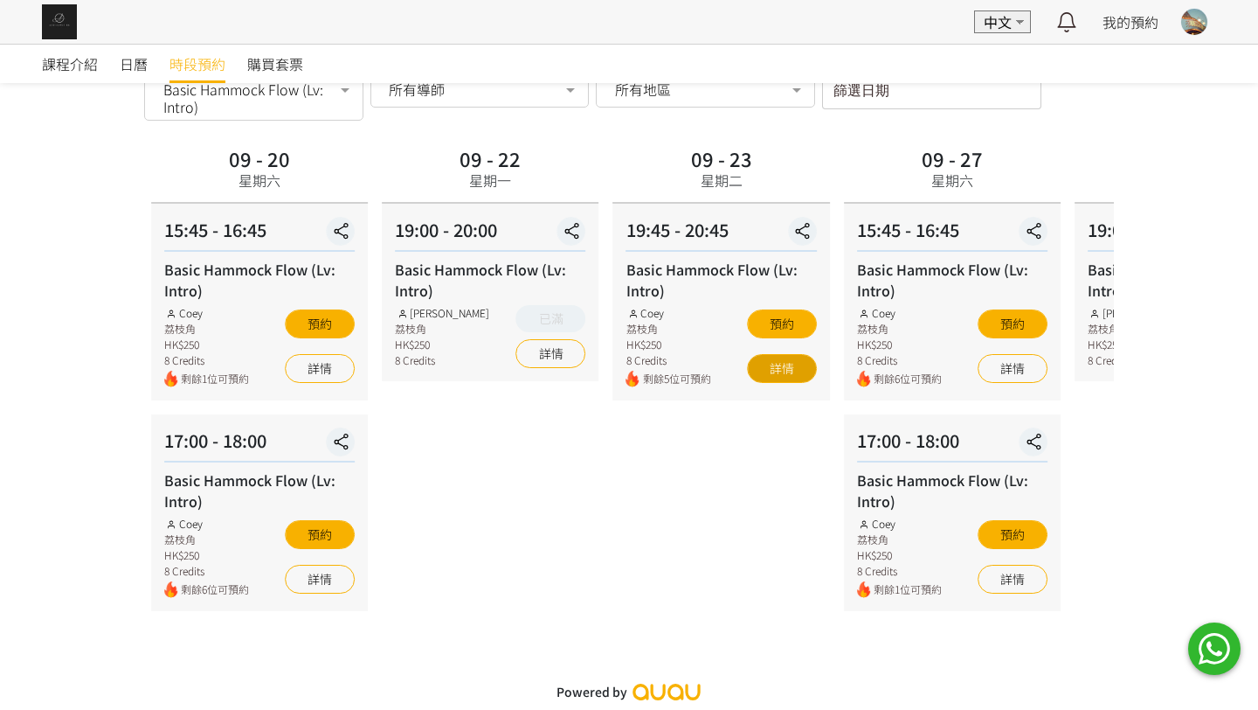
click at [800, 375] on link "詳情" at bounding box center [782, 368] width 70 height 29
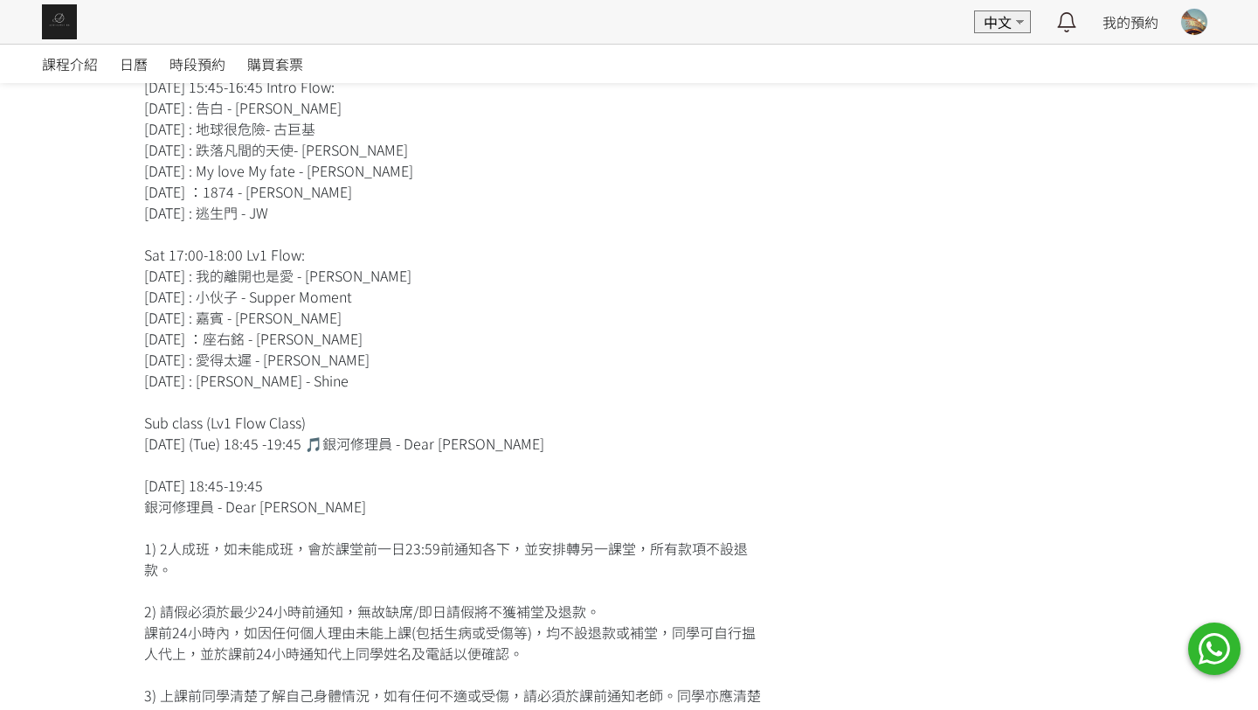
scroll to position [787, 0]
